Goal: Information Seeking & Learning: Find specific fact

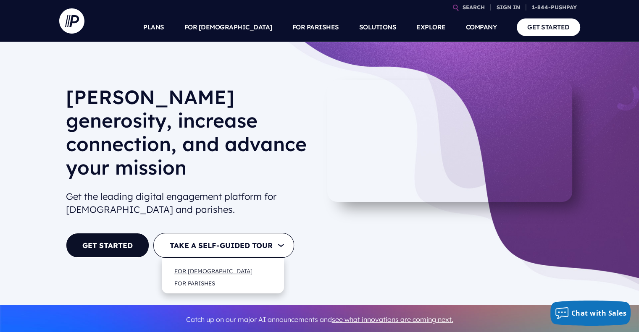
click at [203, 261] on link "FOR [DEMOGRAPHIC_DATA]" at bounding box center [213, 271] width 95 height 20
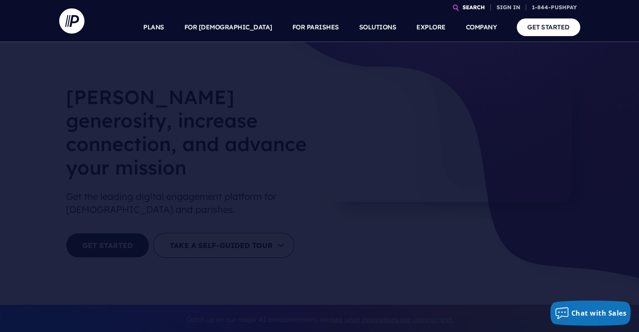
click at [471, 10] on link "SEARCH" at bounding box center [473, 7] width 29 height 15
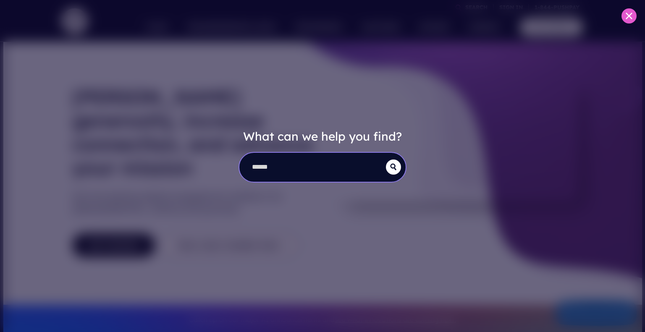
click at [310, 174] on input "search" at bounding box center [312, 167] width 147 height 29
type input "**********"
click at [386, 160] on button "submit" at bounding box center [393, 167] width 15 height 15
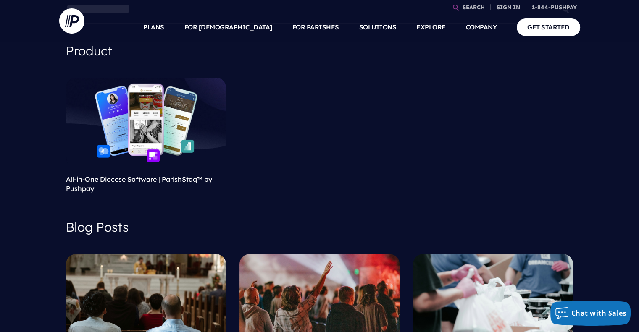
scroll to position [56, 0]
